Goal: Task Accomplishment & Management: Manage account settings

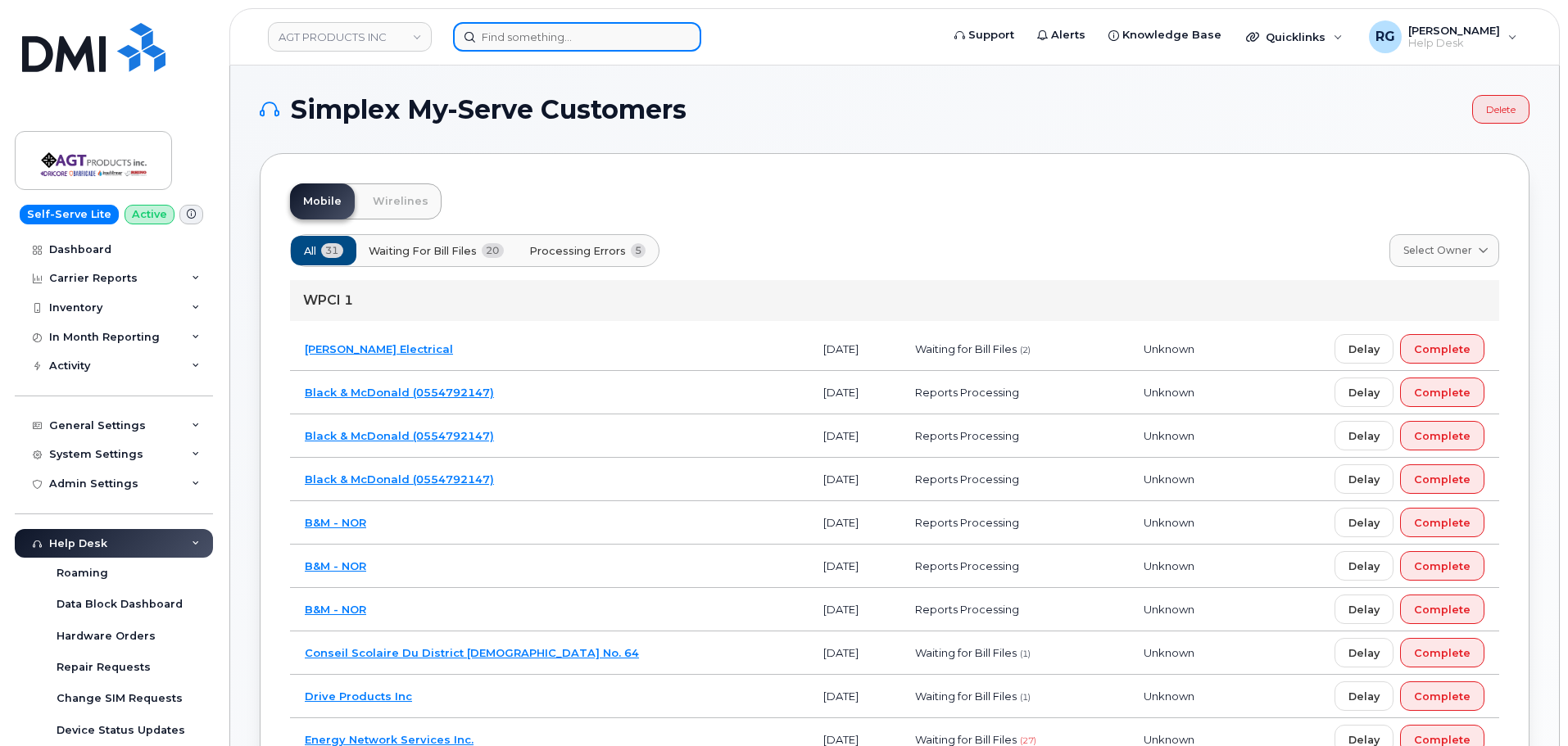
click at [529, 48] on input at bounding box center [577, 37] width 248 height 30
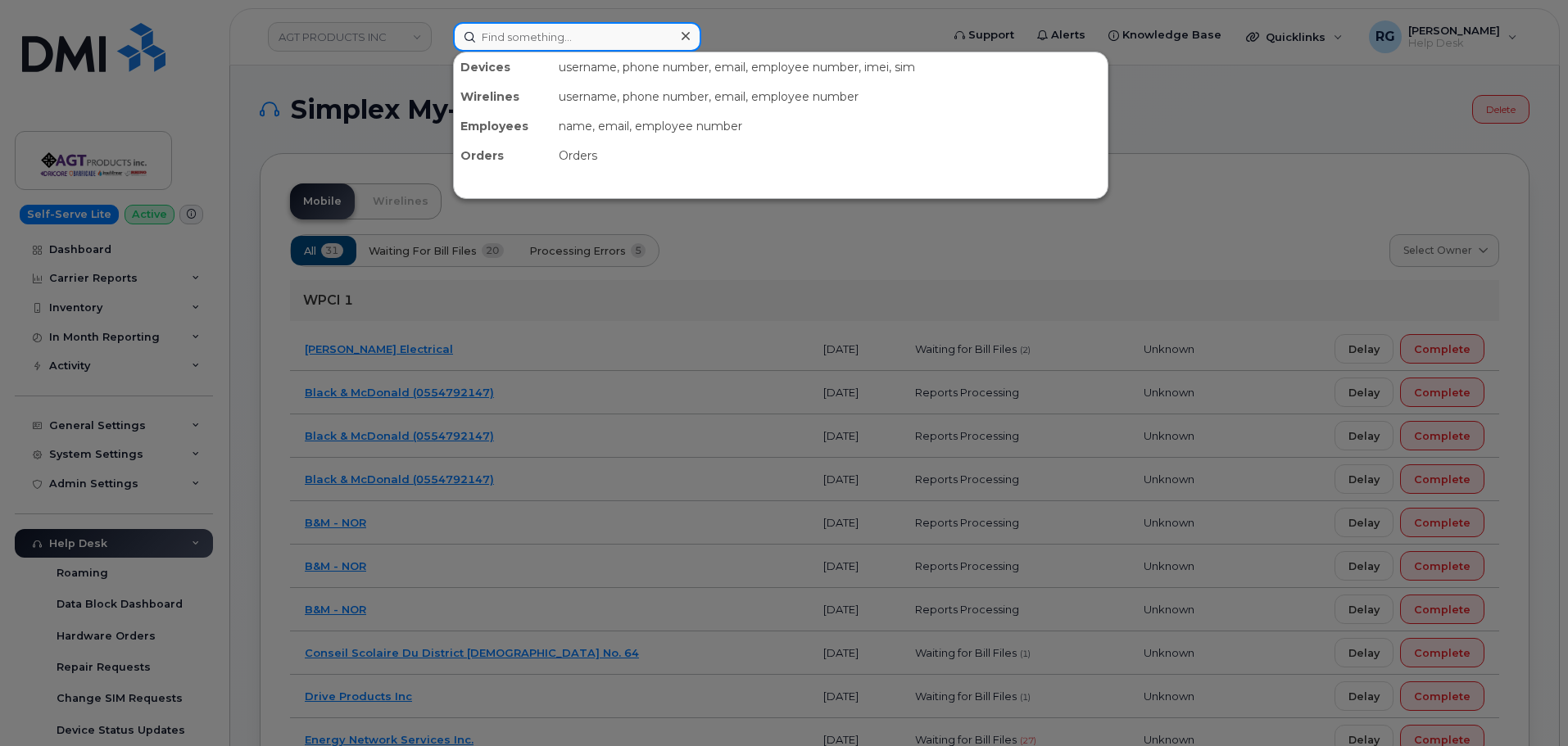
paste input "302456"
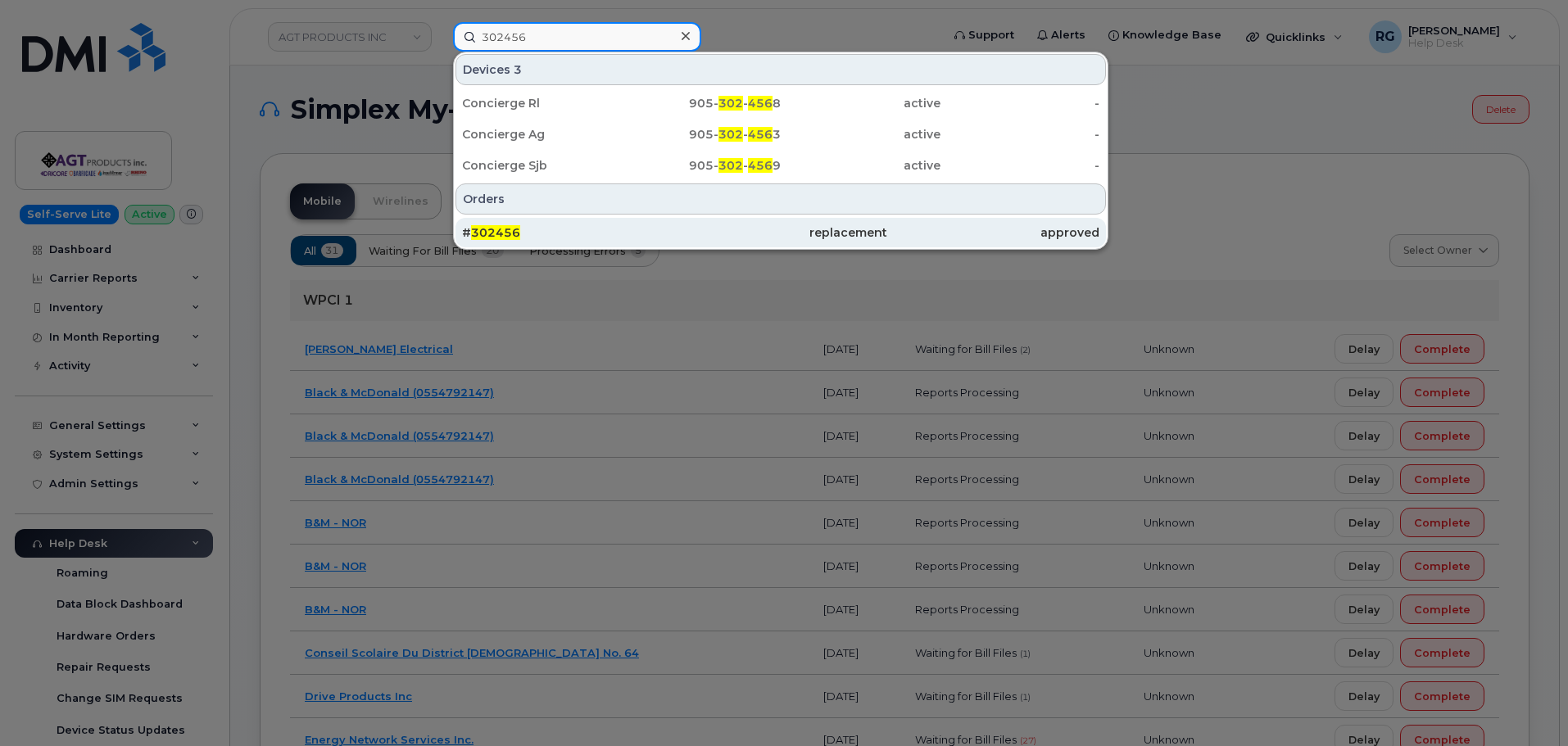
type input "302456"
click at [503, 230] on span "302456" at bounding box center [495, 233] width 49 height 15
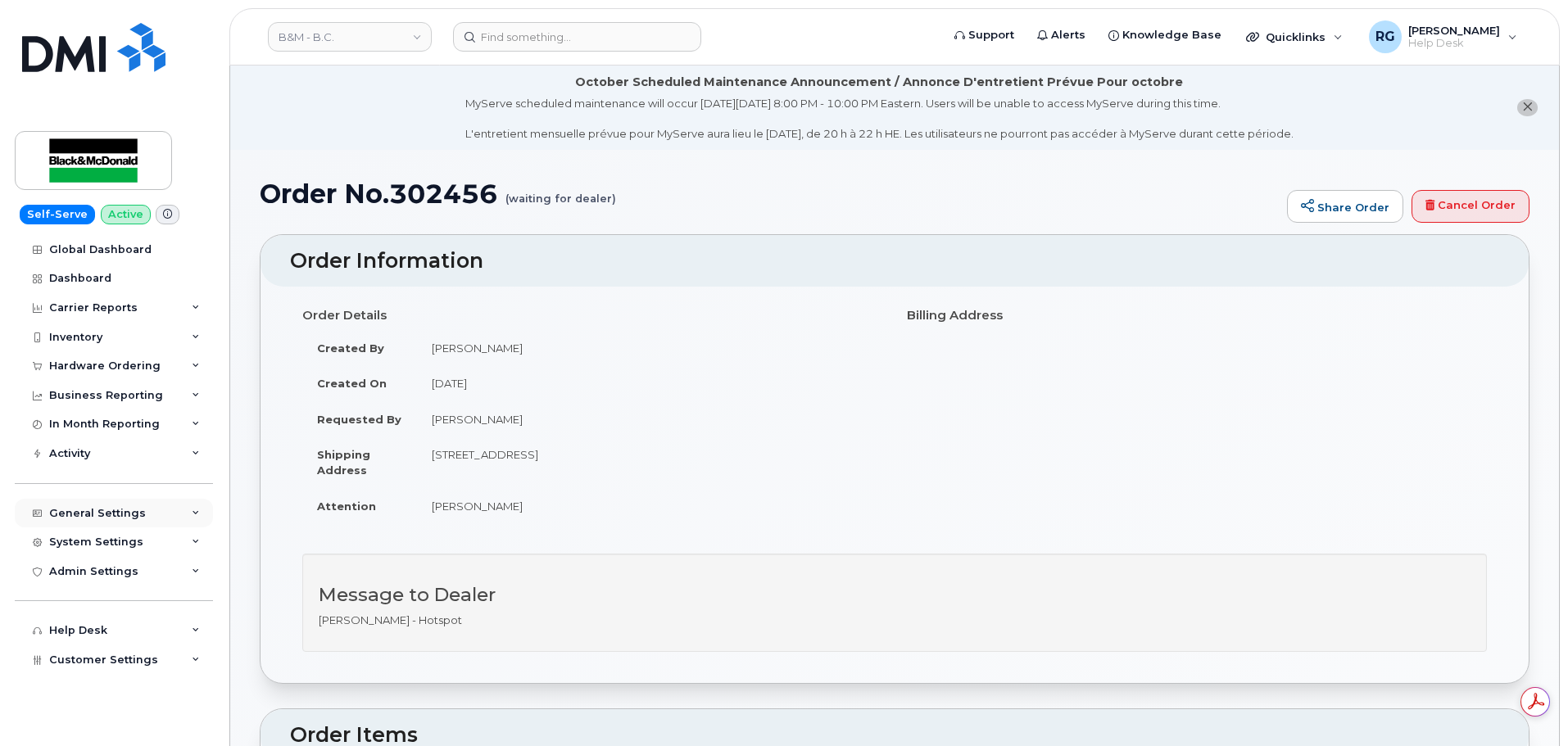
click at [89, 526] on div "General Settings" at bounding box center [114, 513] width 198 height 30
click at [94, 514] on div "General Settings" at bounding box center [98, 513] width 97 height 13
click at [96, 538] on div "System Settings" at bounding box center [96, 542] width 94 height 13
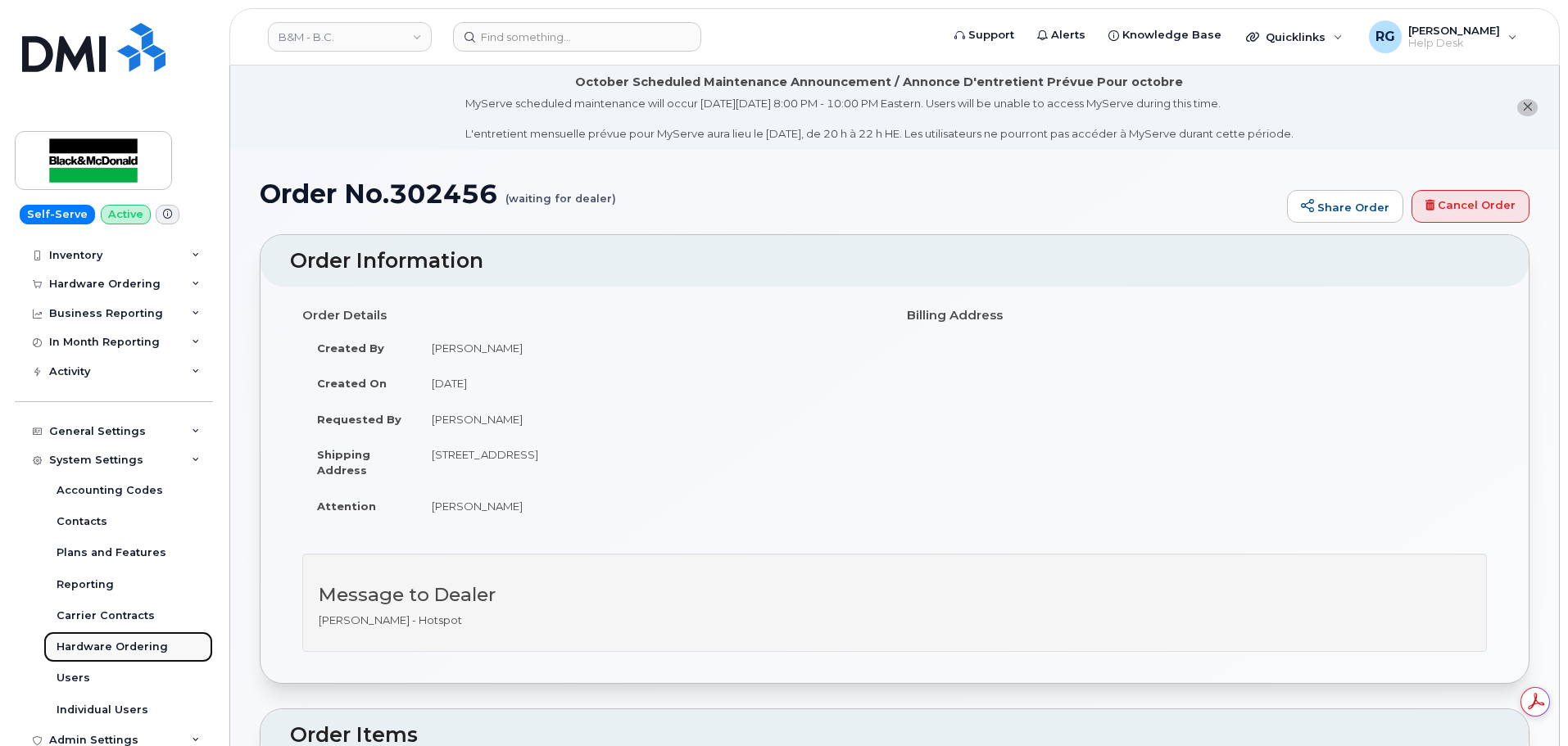
click at [110, 647] on div "Hardware Ordering" at bounding box center [113, 647] width 112 height 15
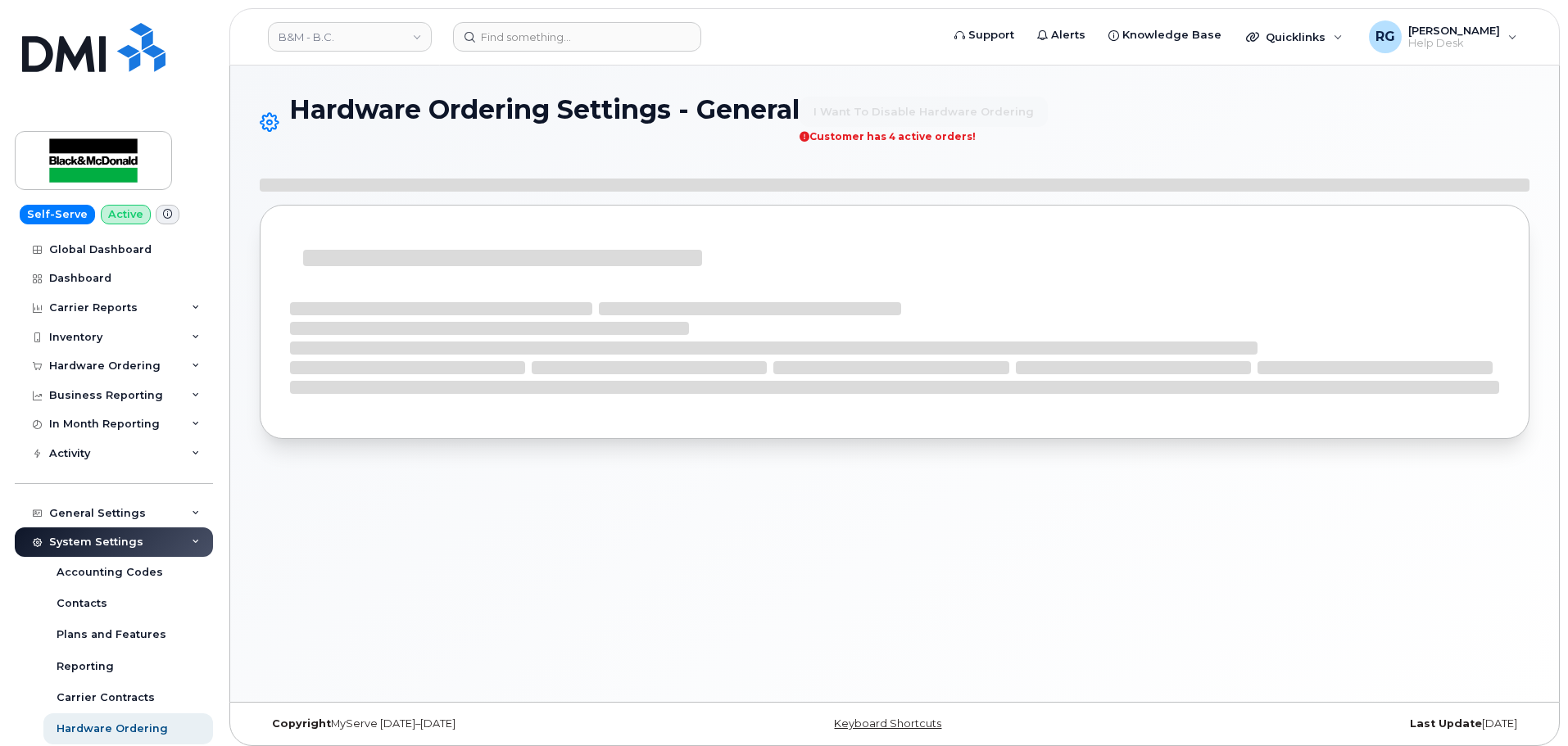
select select "admins"
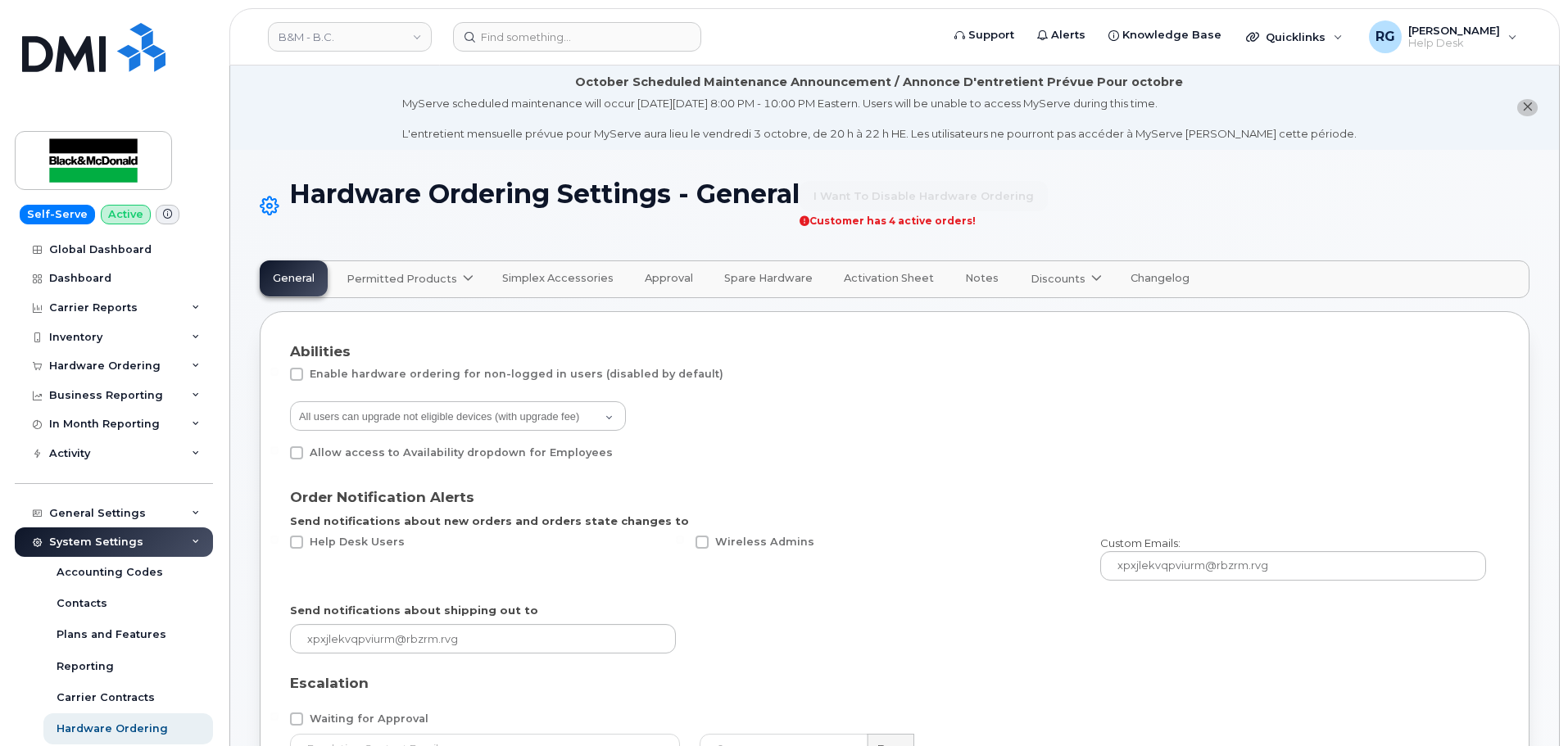
click at [382, 271] on span "Permitted Products" at bounding box center [401, 278] width 111 height 16
click at [395, 317] on div "Bell available" at bounding box center [412, 319] width 123 height 20
